Goal: Navigation & Orientation: Find specific page/section

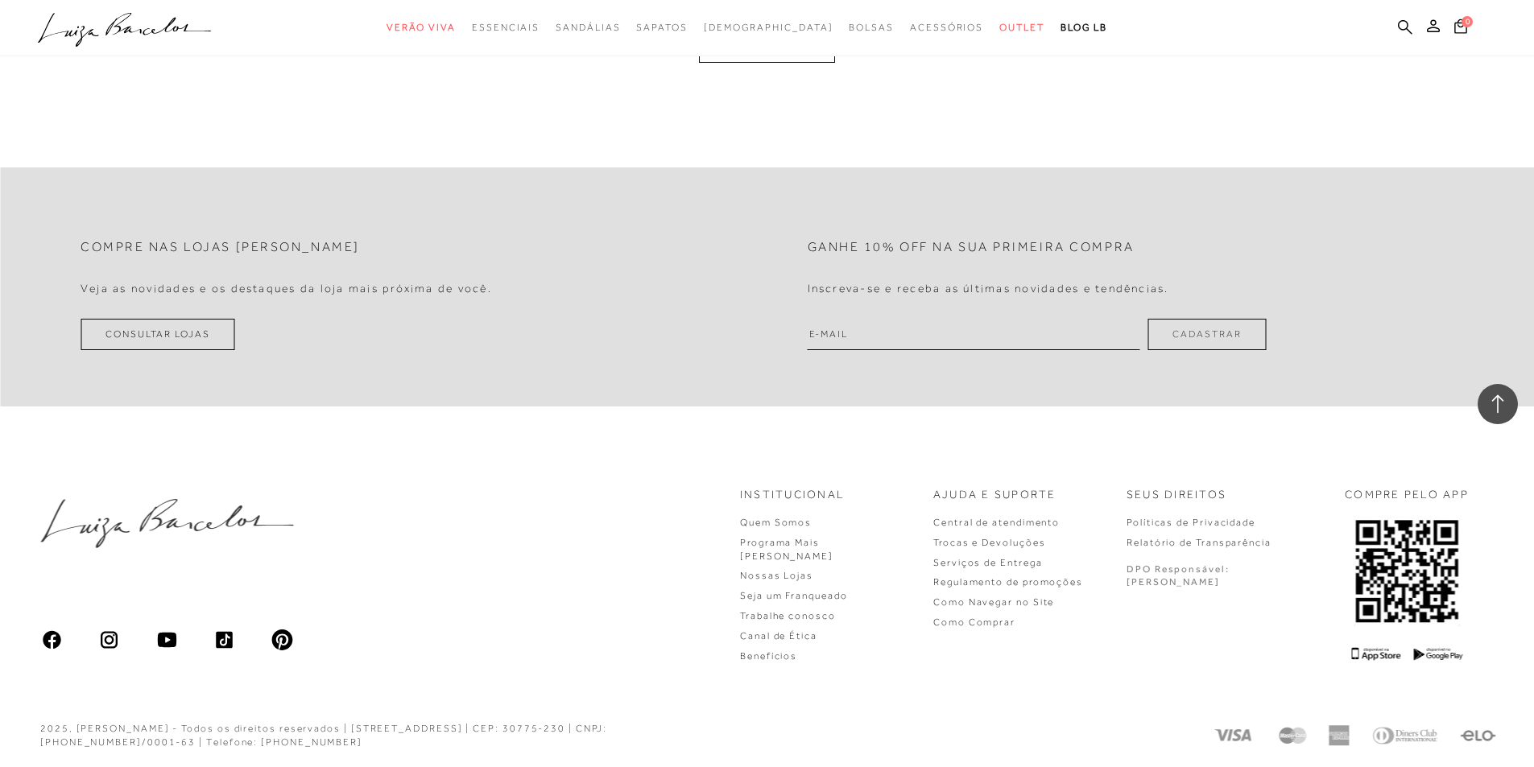
click at [1395, 28] on ul ".a{fill-rule:evenodd;} Verão Viva Em alta Favoritos das Influenciadoras Apostas…" at bounding box center [755, 28] width 1434 height 30
click at [1402, 23] on icon at bounding box center [1405, 26] width 14 height 15
click at [1411, 29] on icon at bounding box center [1405, 26] width 14 height 15
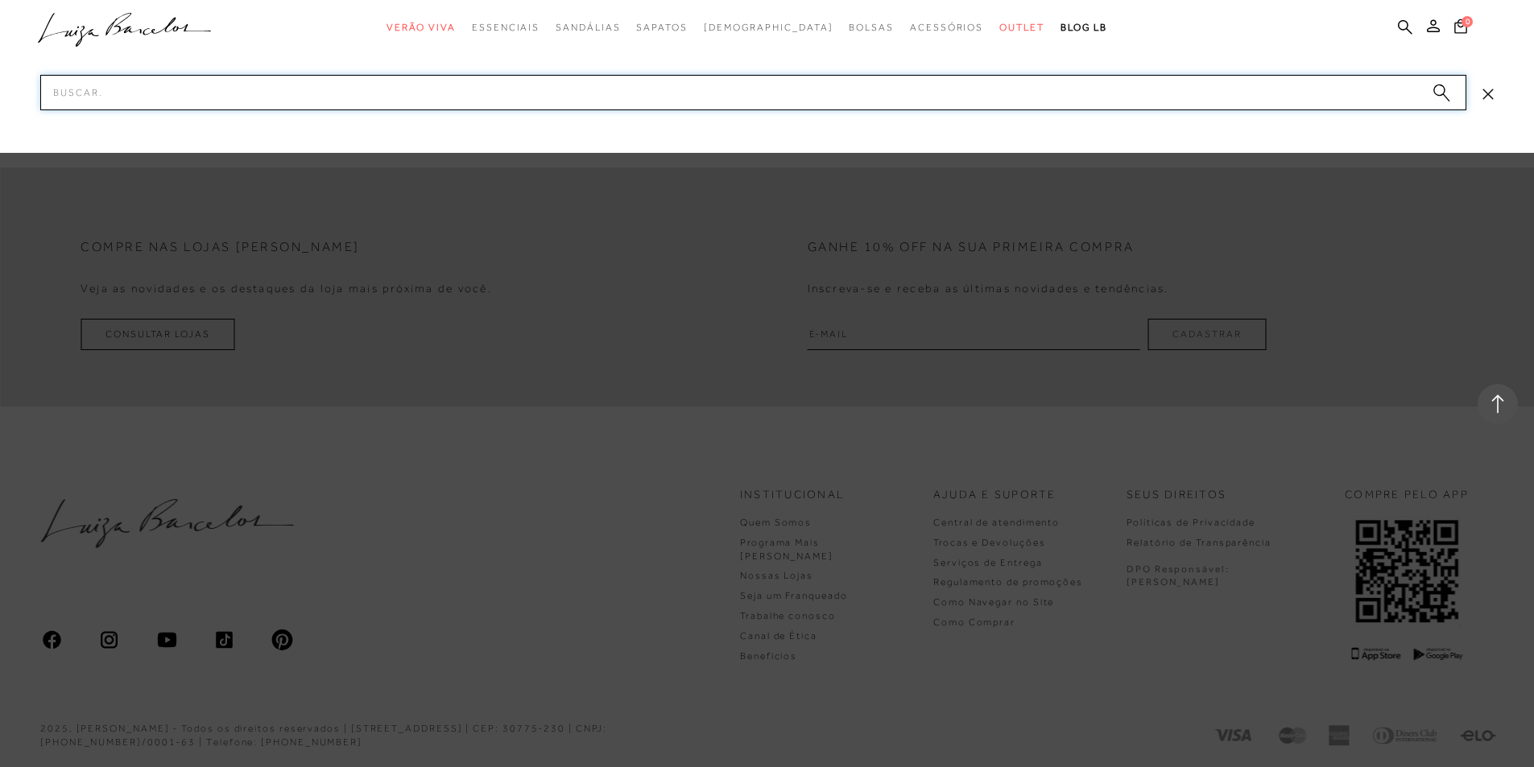
click at [503, 99] on input "Pesquisar" at bounding box center [753, 92] width 1426 height 35
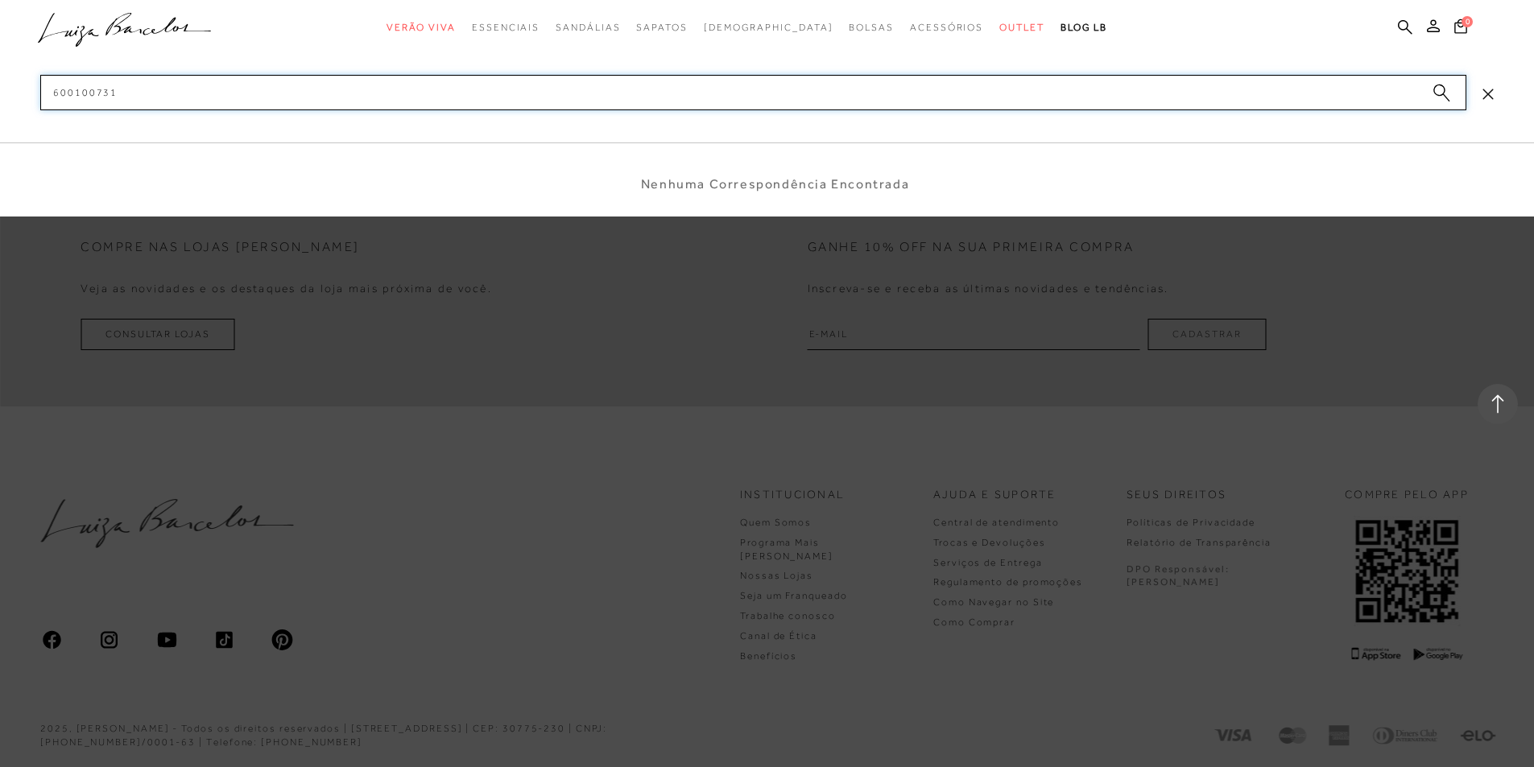
type input "60010073"
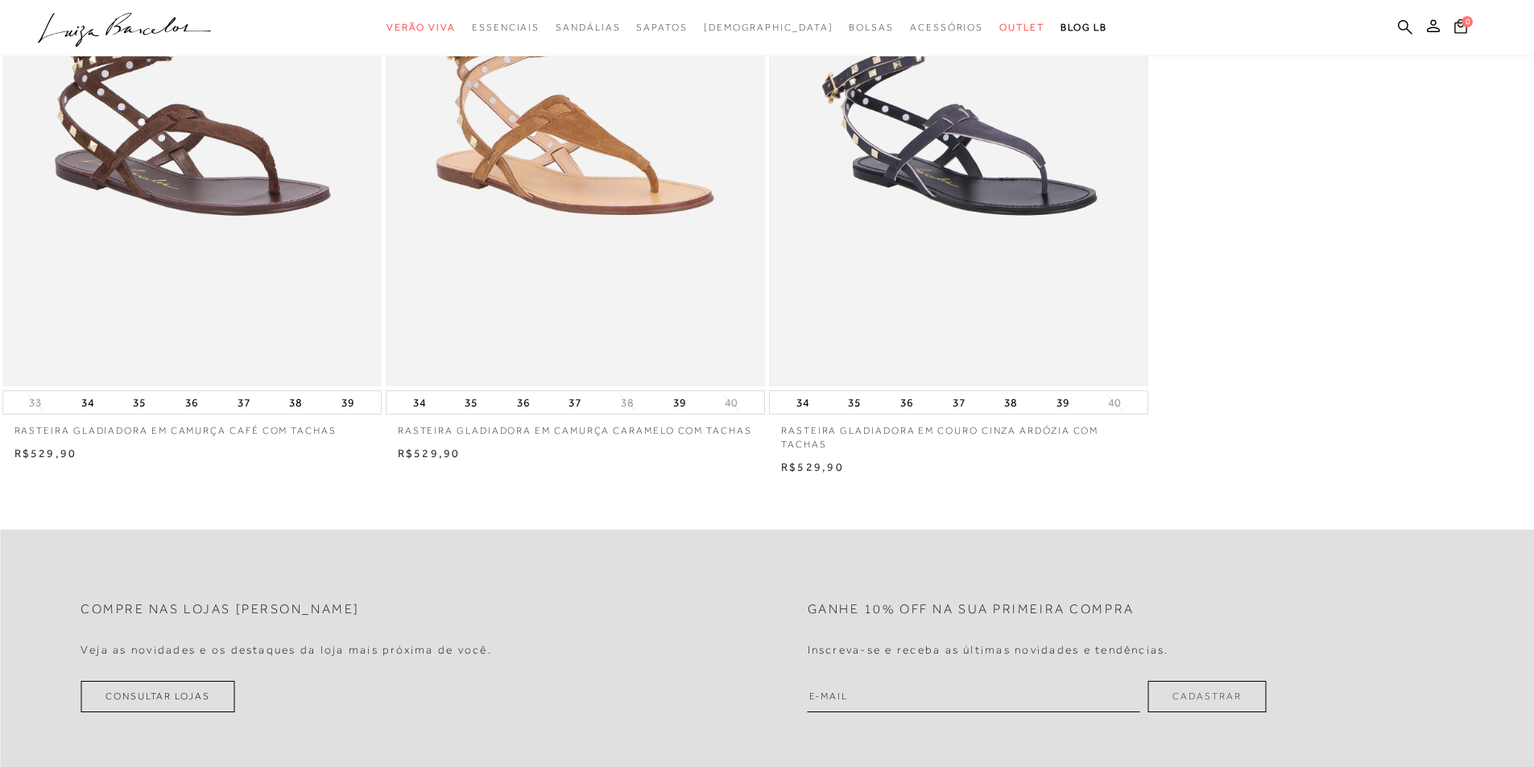
scroll to position [161, 0]
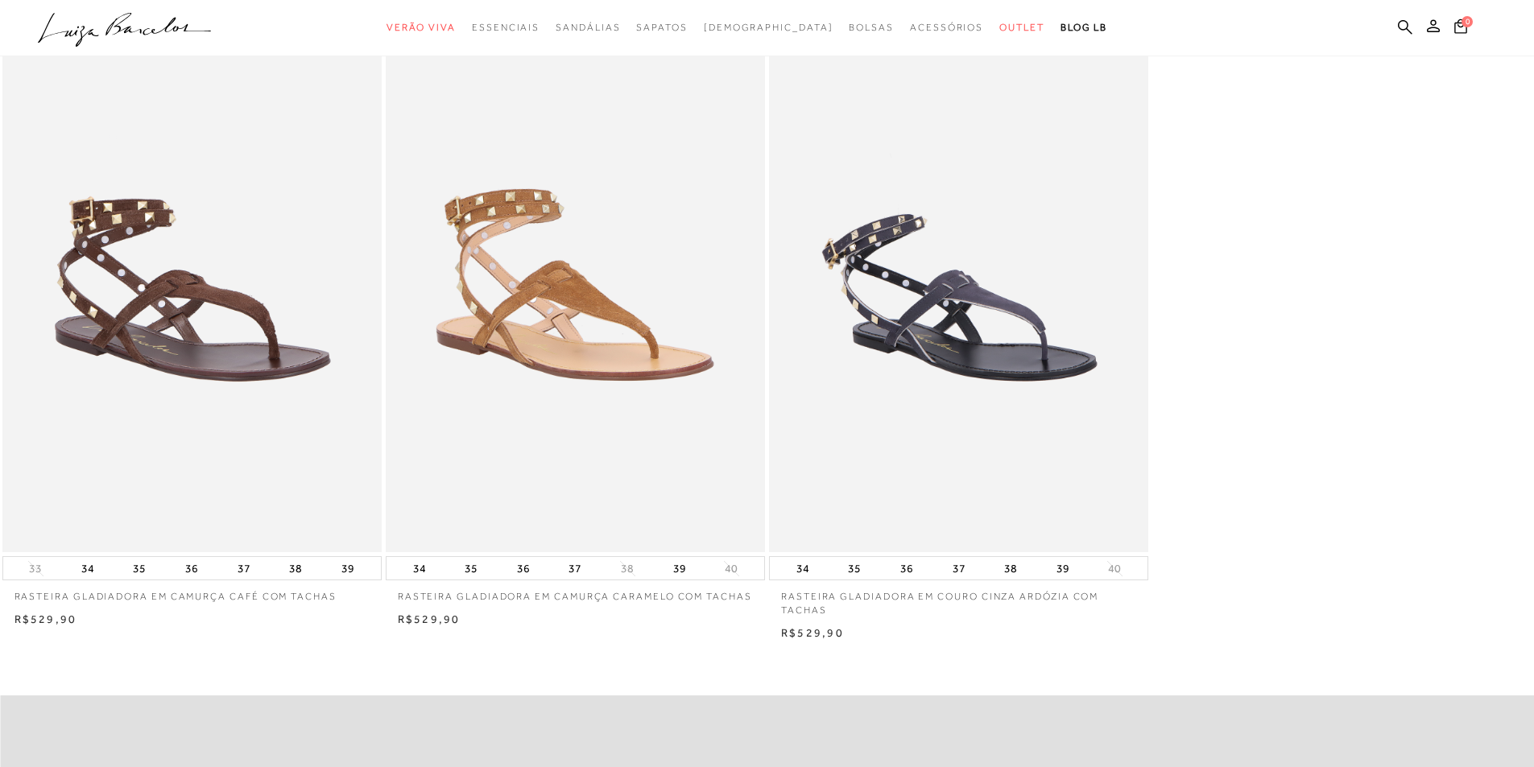
click at [122, 26] on icon ".a{fill-rule:evenodd;}" at bounding box center [125, 30] width 174 height 34
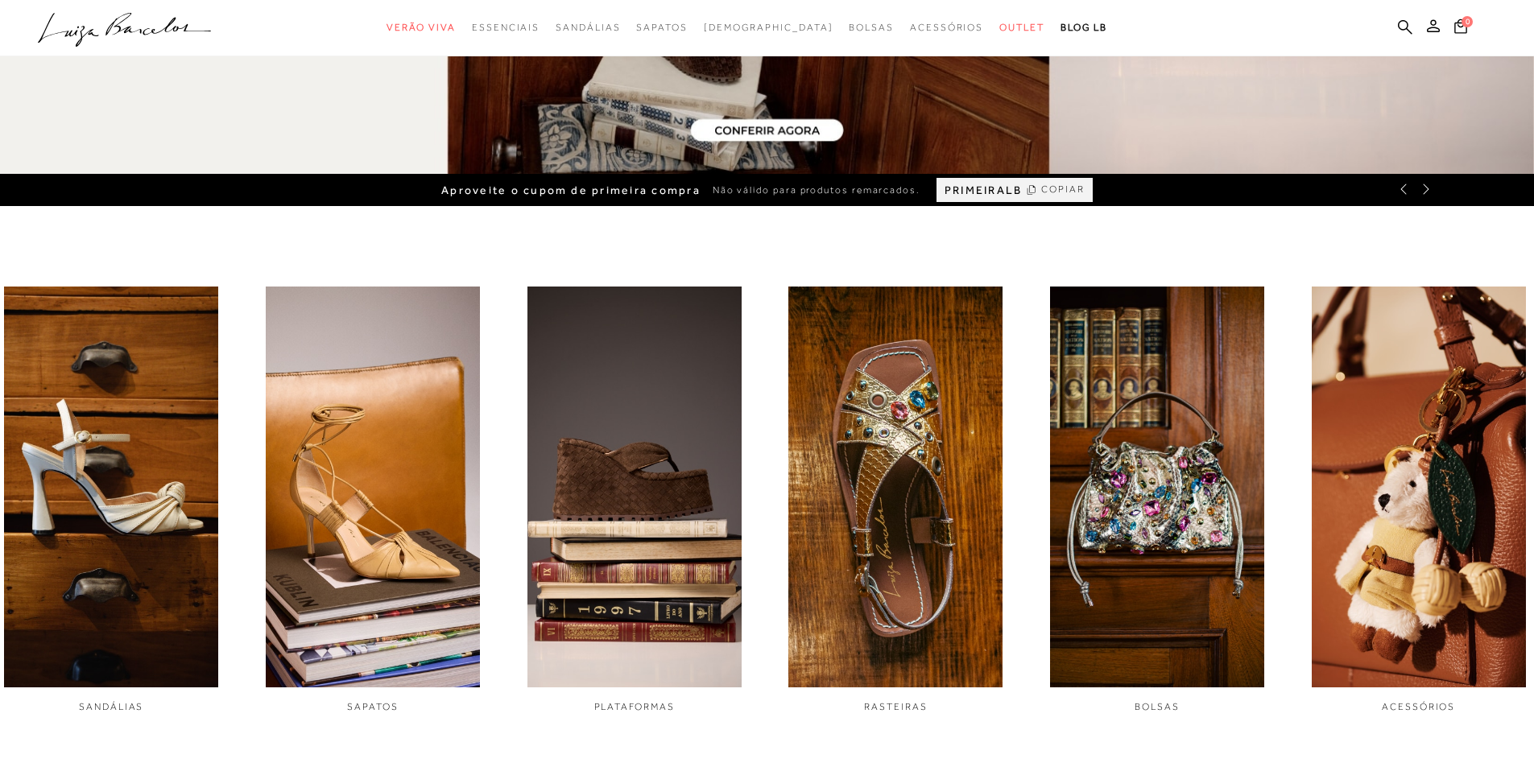
scroll to position [644, 0]
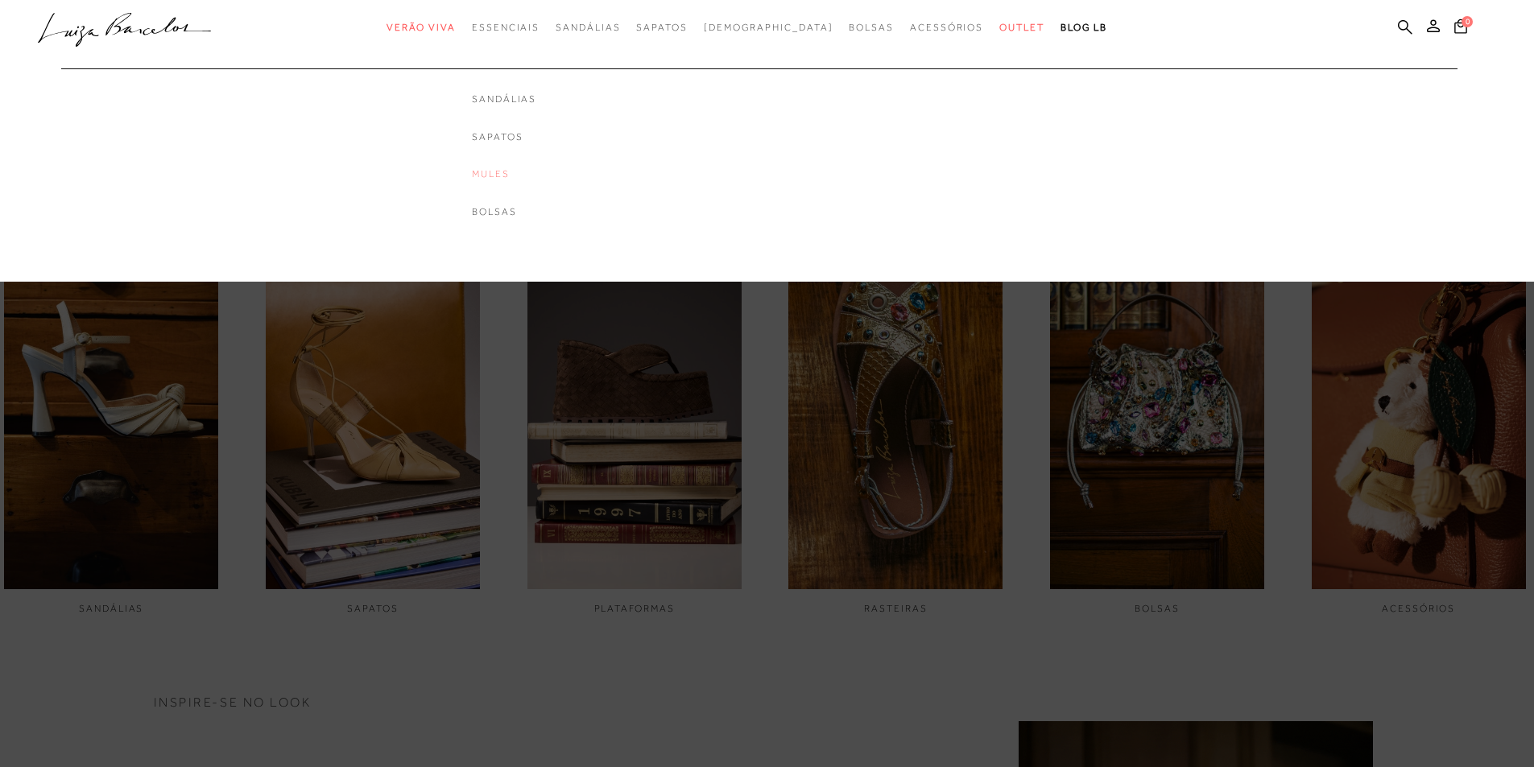
click at [535, 171] on link "Mules" at bounding box center [504, 174] width 64 height 14
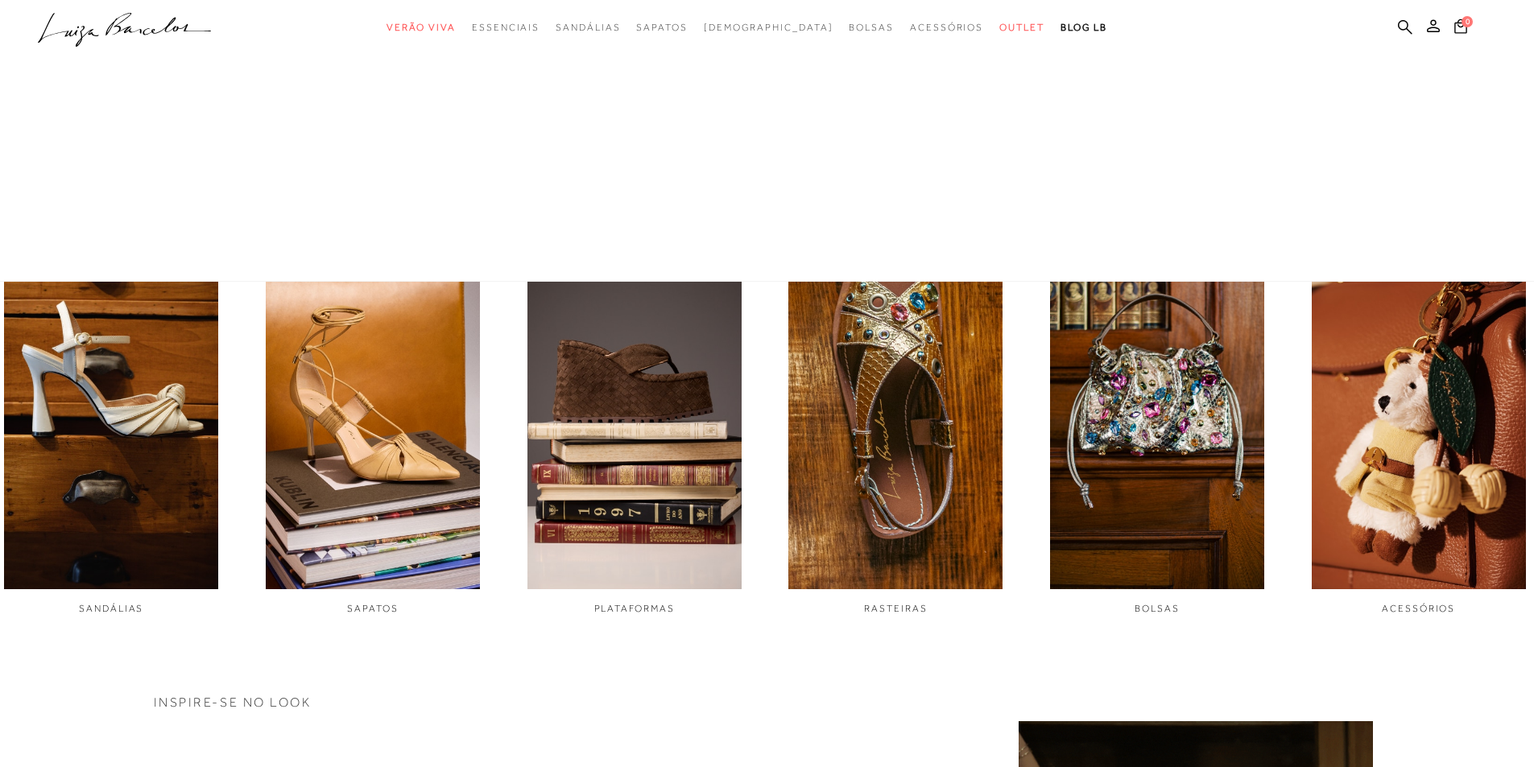
scroll to position [492, 0]
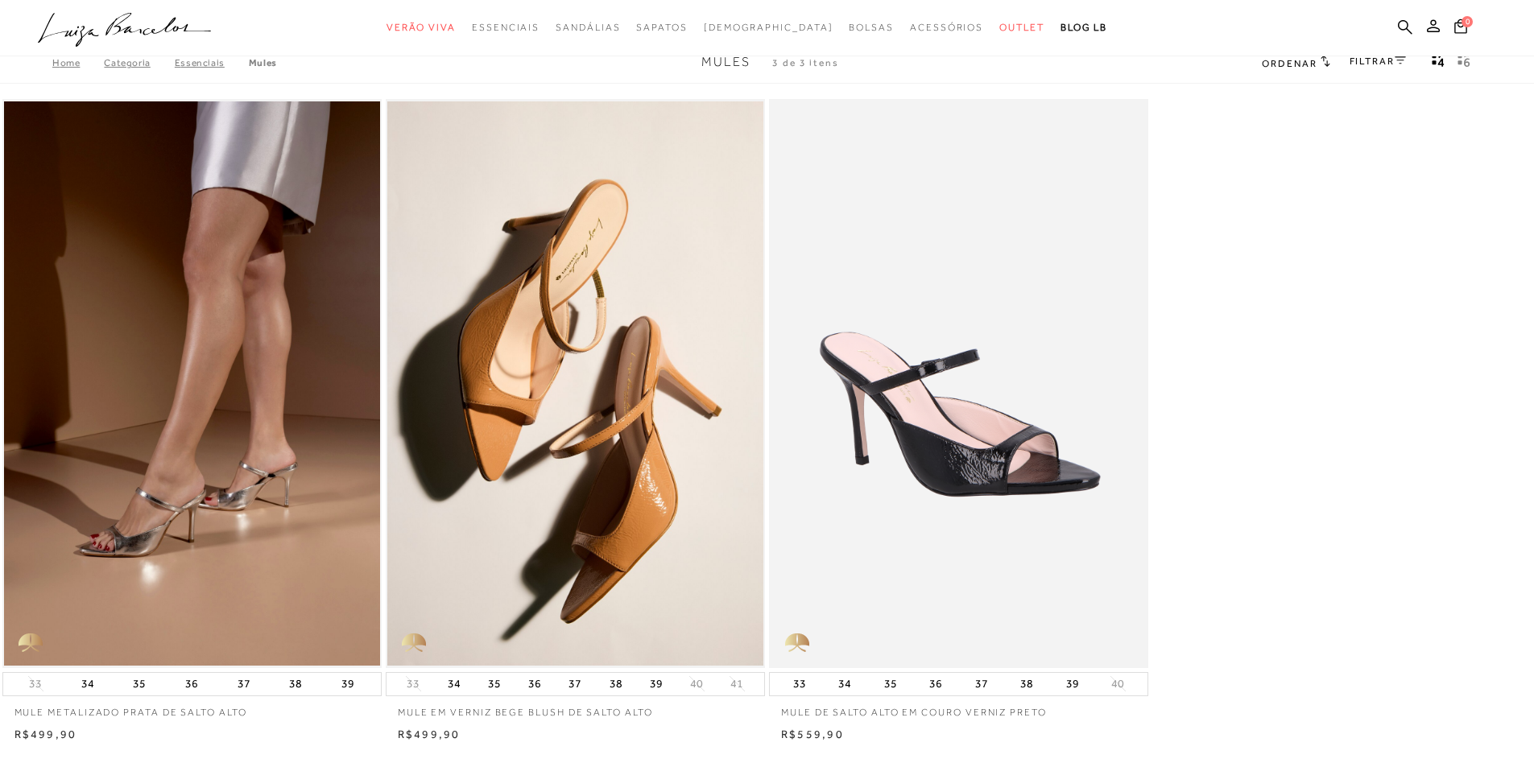
scroll to position [17, 0]
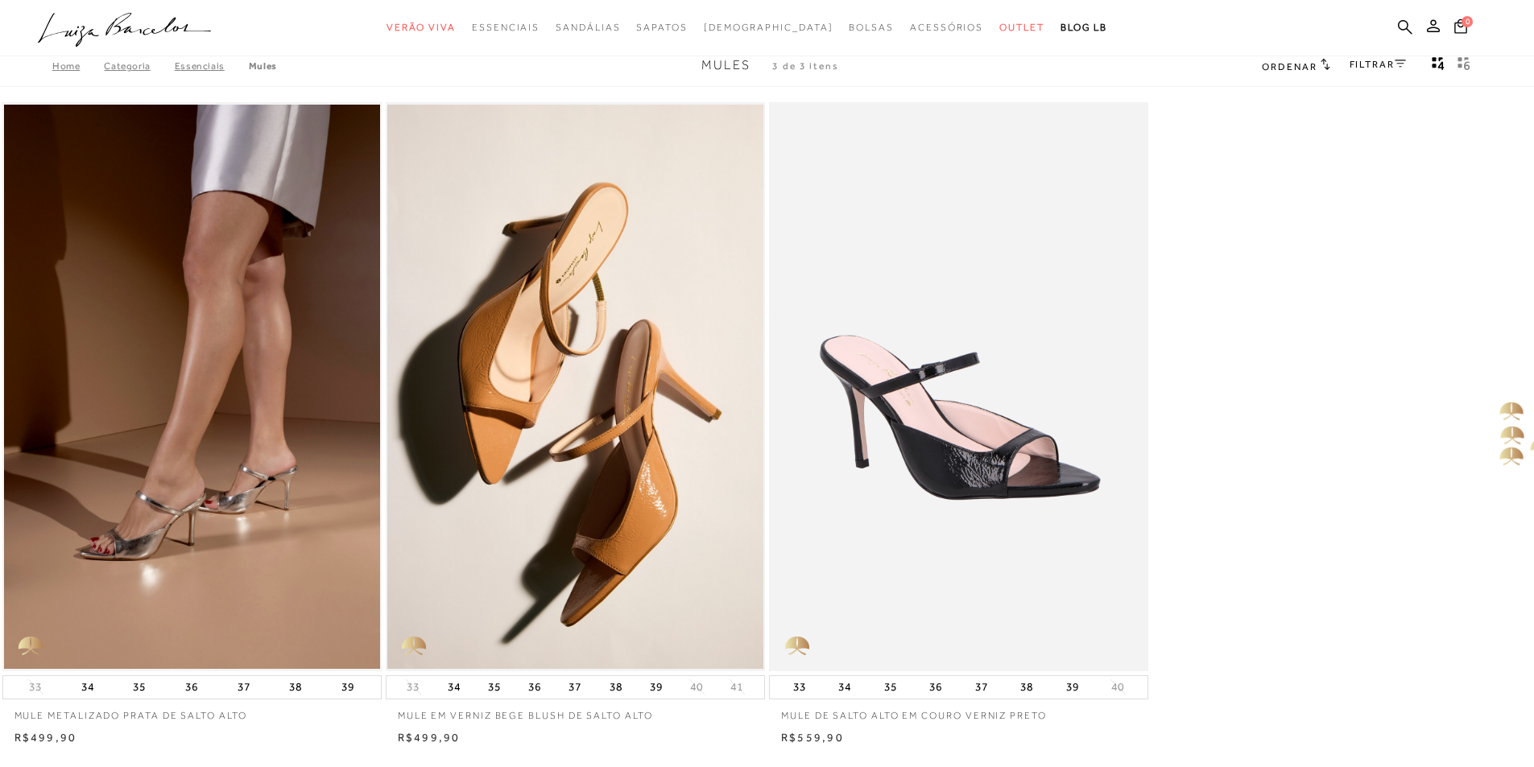
click at [1498, 394] on div "MULE METALIZADO PRATA DE SALTO ALTO 33 34 35 36 37 38" at bounding box center [767, 424] width 1534 height 648
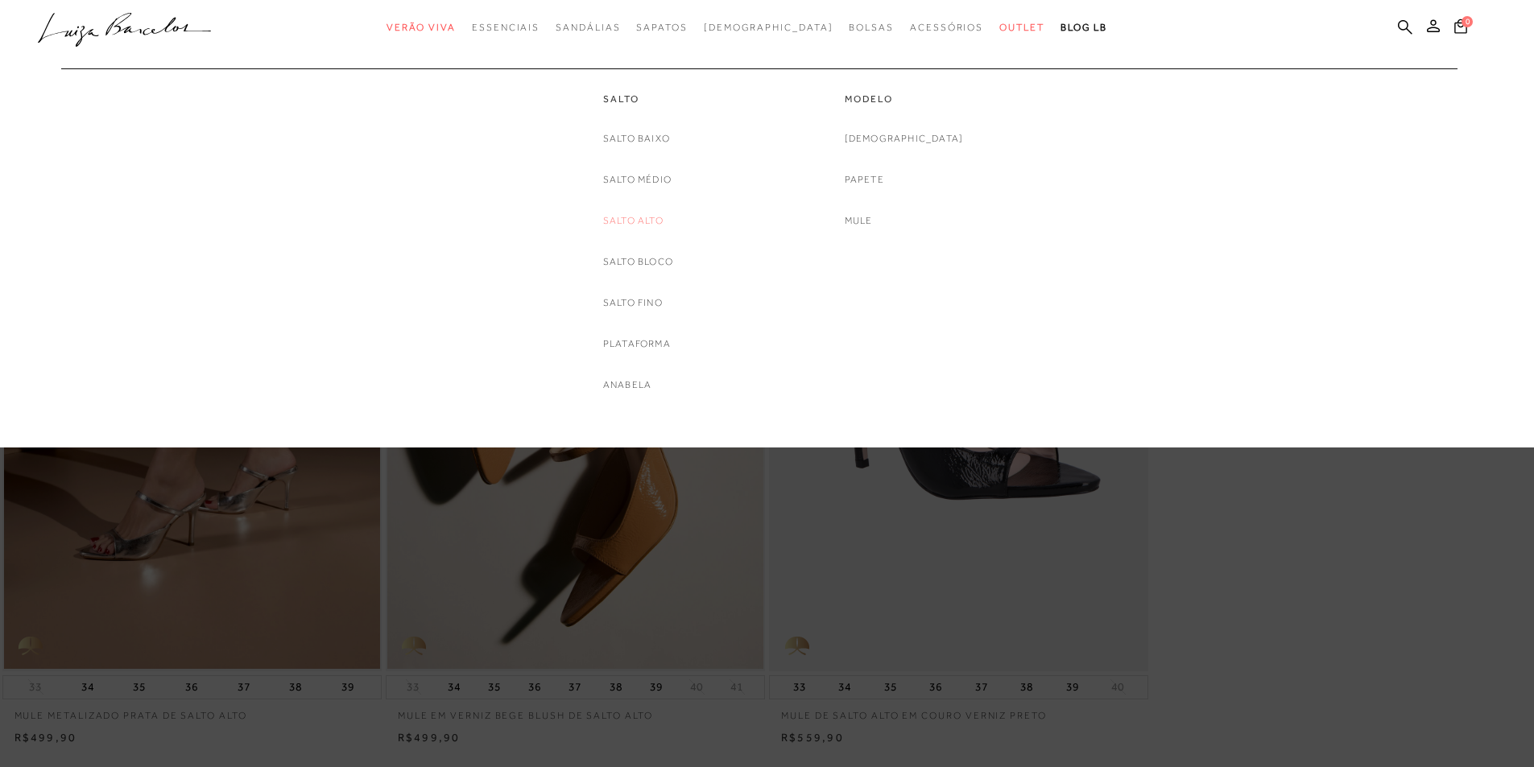
click at [646, 217] on link "Salto Alto" at bounding box center [633, 221] width 60 height 17
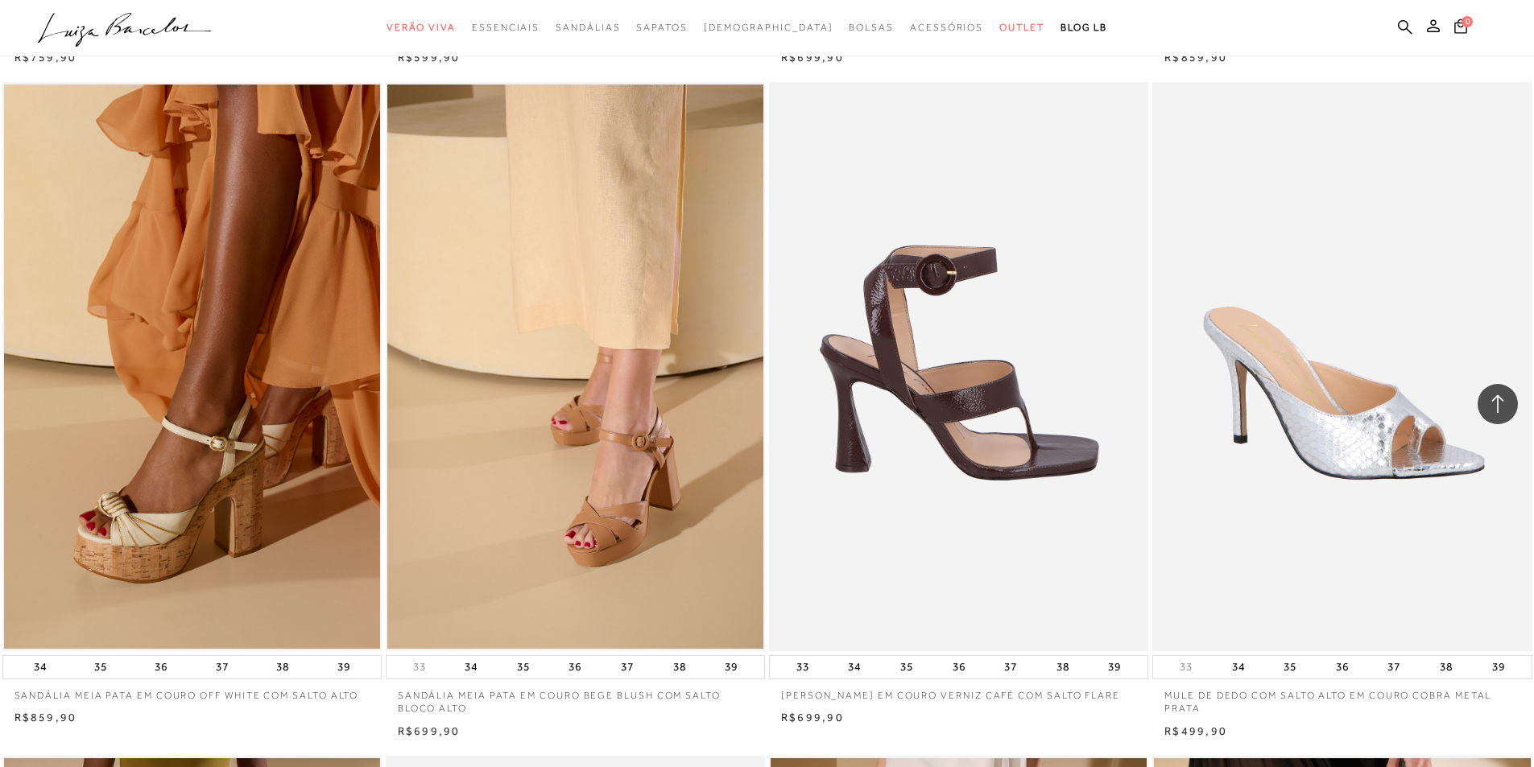
scroll to position [1217, 0]
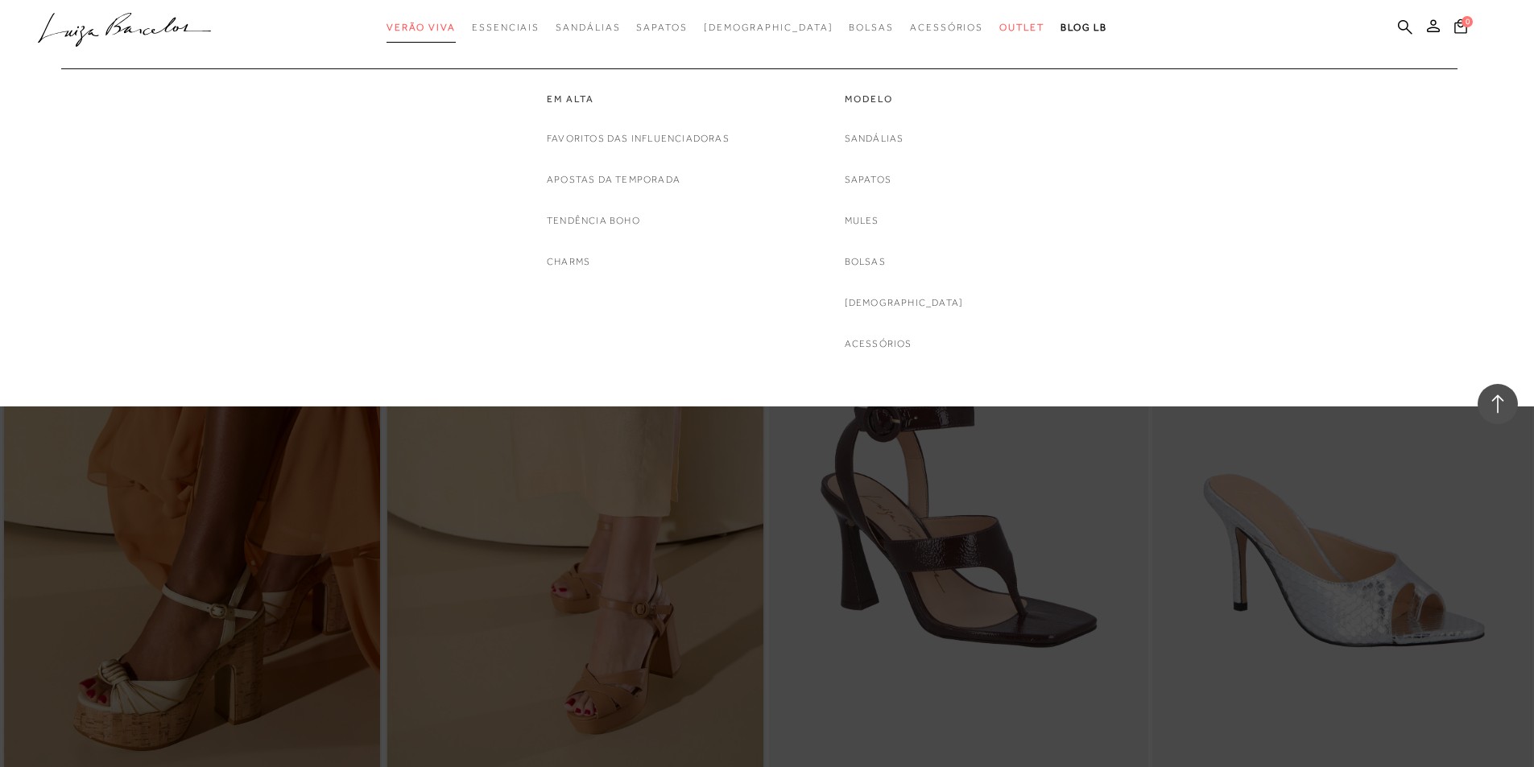
click at [454, 27] on span "Verão Viva" at bounding box center [420, 27] width 69 height 11
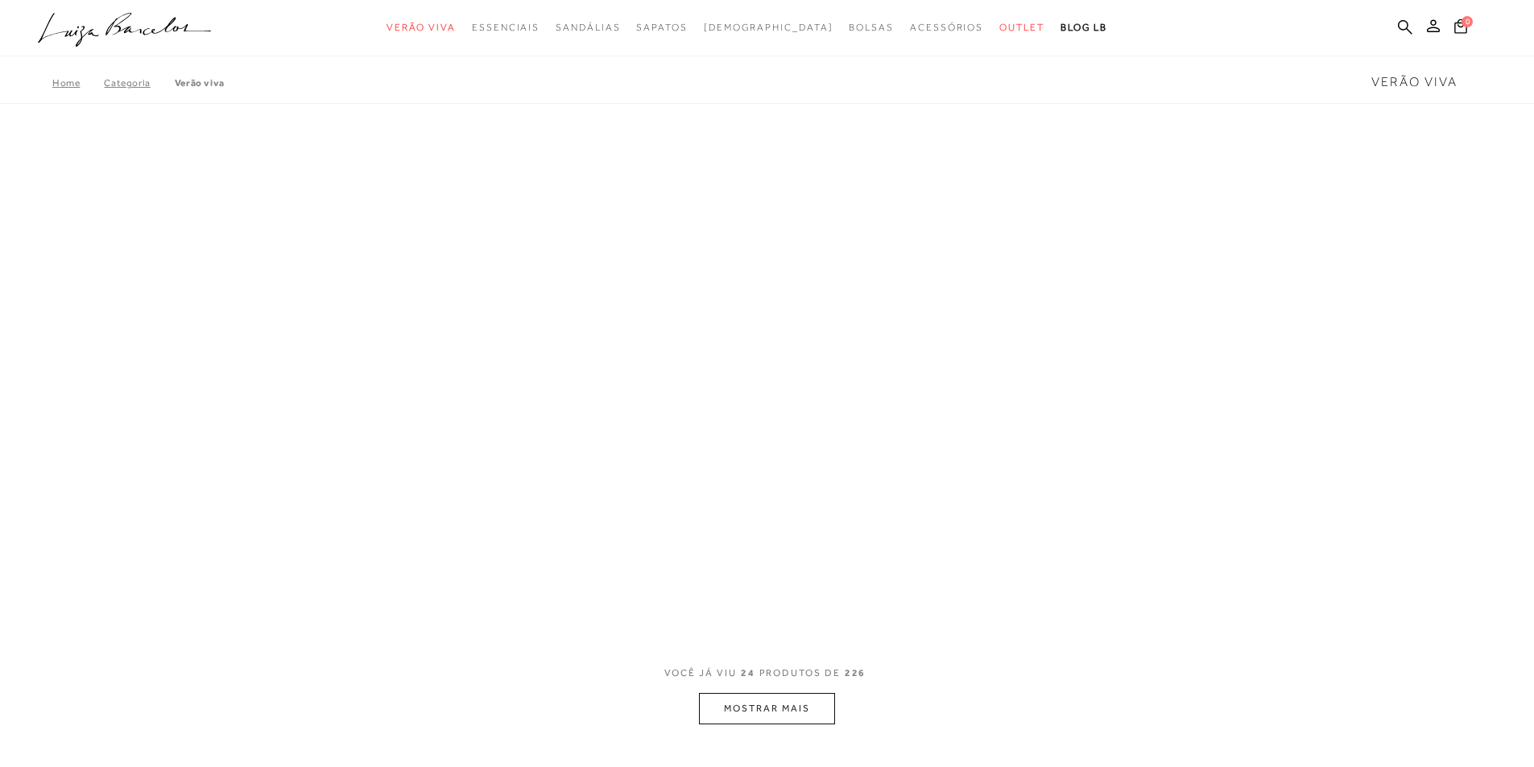
click at [124, 32] on icon ".a{fill-rule:evenodd;}" at bounding box center [125, 30] width 174 height 34
